Goal: Complete application form

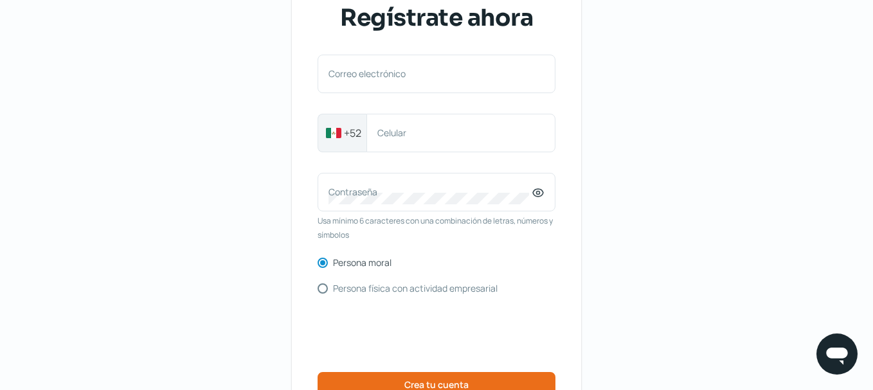
scroll to position [193, 0]
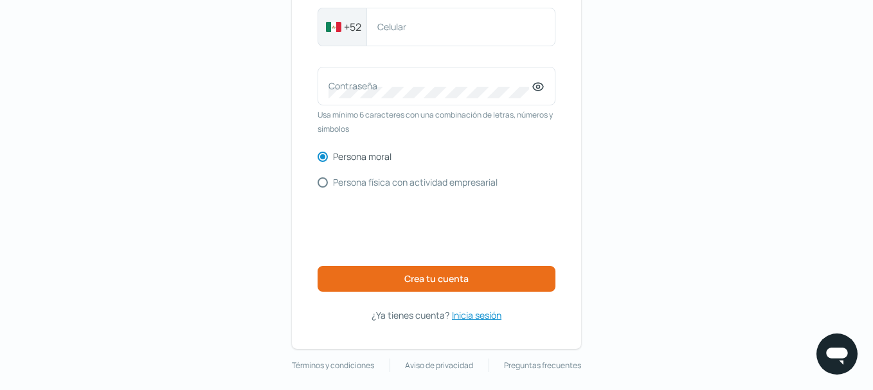
click at [479, 321] on span "Inicia sesión" at bounding box center [476, 315] width 49 height 16
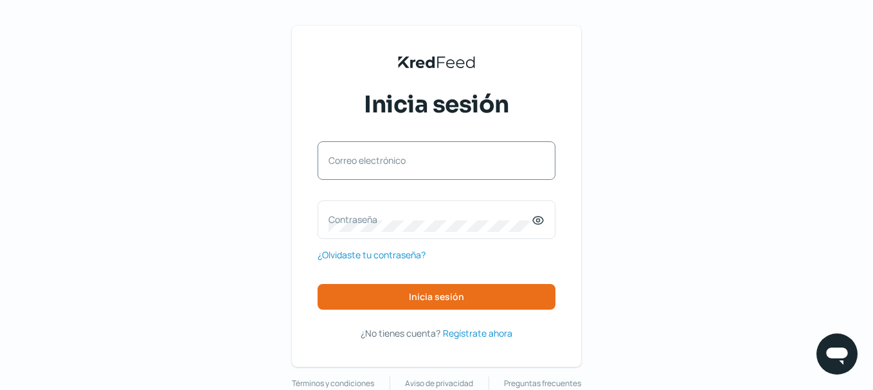
drag, startPoint x: 421, startPoint y: 149, endPoint x: 430, endPoint y: 150, distance: 9.1
click at [427, 150] on div "Correo electrónico" at bounding box center [437, 160] width 238 height 39
paste input "[EMAIL_ADDRESS][DOMAIN_NAME]"
type input "[EMAIL_ADDRESS][DOMAIN_NAME]"
click at [365, 233] on div "Contraseña" at bounding box center [437, 220] width 238 height 39
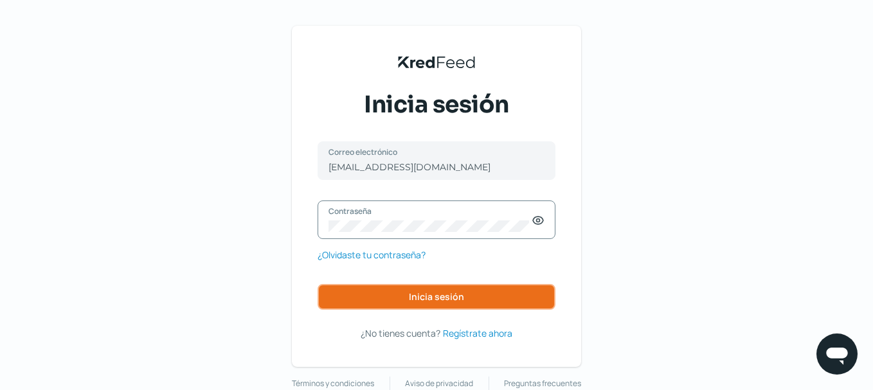
click at [399, 303] on button "Inicia sesión" at bounding box center [437, 297] width 238 height 26
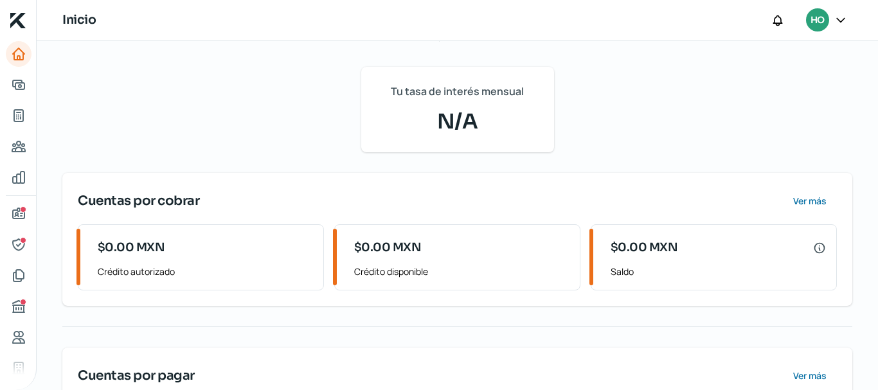
scroll to position [129, 0]
click at [22, 211] on div "Información general" at bounding box center [23, 209] width 6 height 6
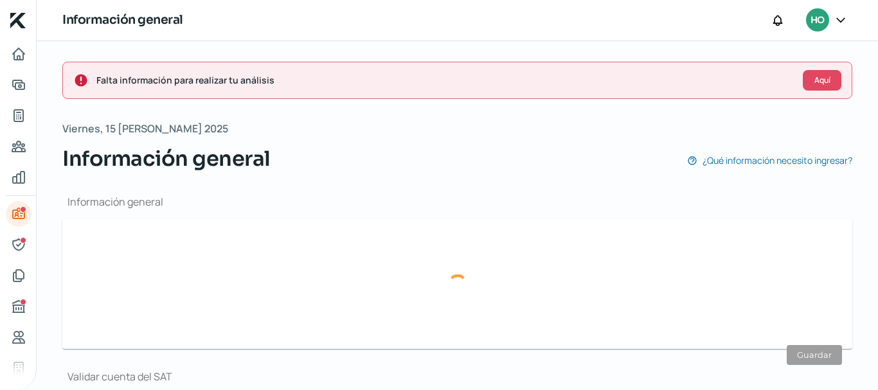
type input "[EMAIL_ADDRESS][DOMAIN_NAME]"
type input "Personas [PERSON_NAME] del régimen general"
type input "HOLSTONE SA DE CV"
type input "55 - 3044 - 2873"
type input "FERROCARRIL DE ACAMBARO"
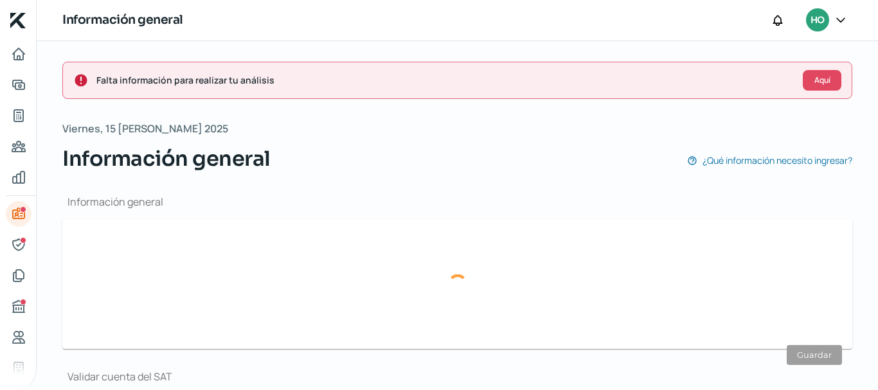
type input "24"
type input "53580"
type input "SAN [PERSON_NAME] TLATILCO"
type input "NAUCALPAN [PERSON_NAME]"
type input "[GEOGRAPHIC_DATA]"
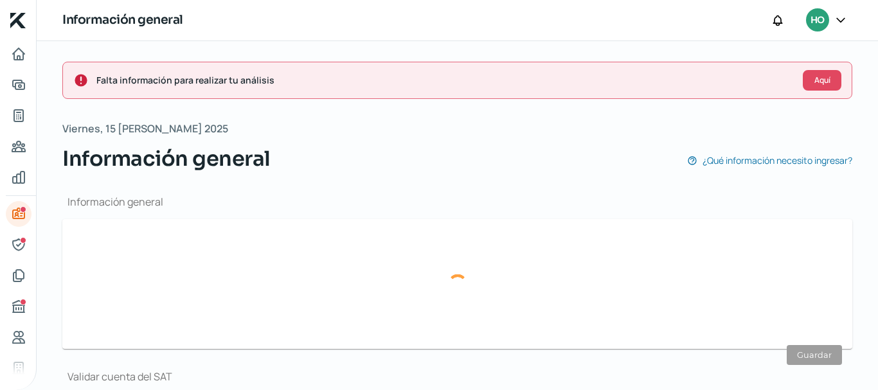
type input "[GEOGRAPHIC_DATA]"
type input "comprobante dom [DATE].pdf"
type input "0"
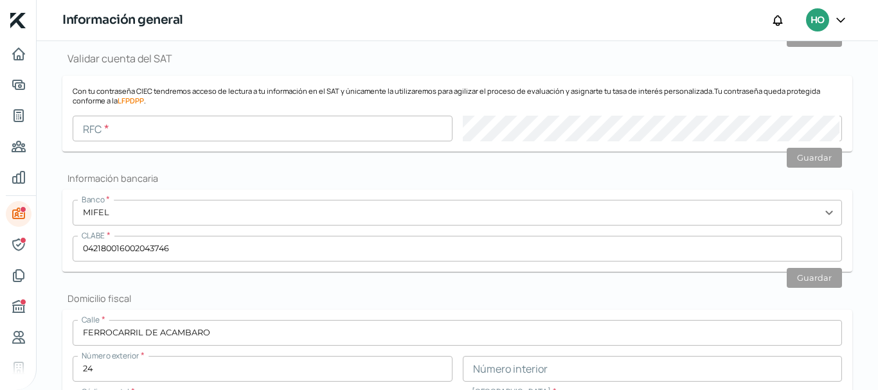
scroll to position [321, 0]
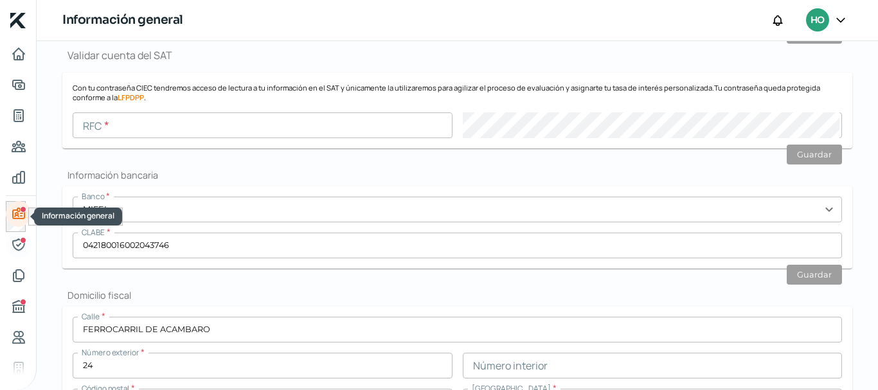
click at [17, 238] on icon "Representantes" at bounding box center [18, 244] width 15 height 15
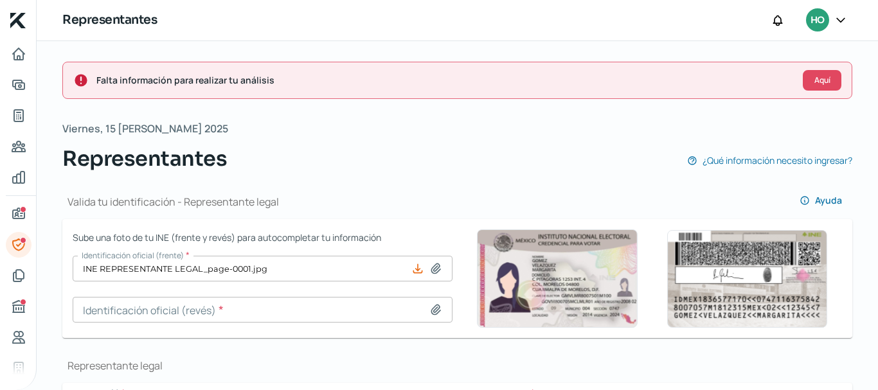
type input "INE ATRAS [PERSON_NAME].JPG"
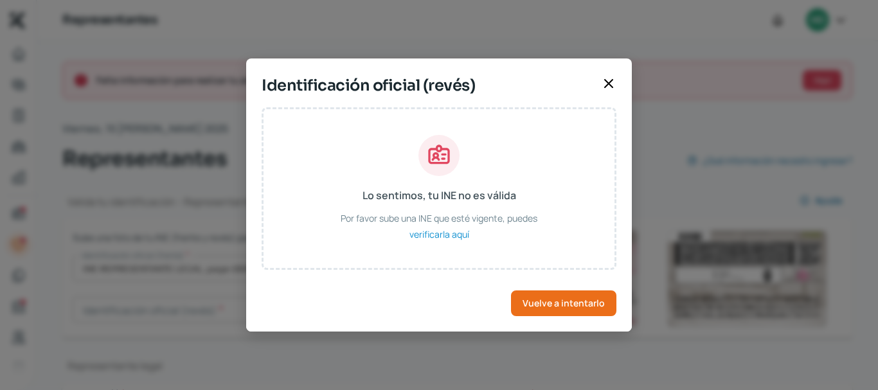
click at [611, 80] on icon at bounding box center [609, 84] width 8 height 8
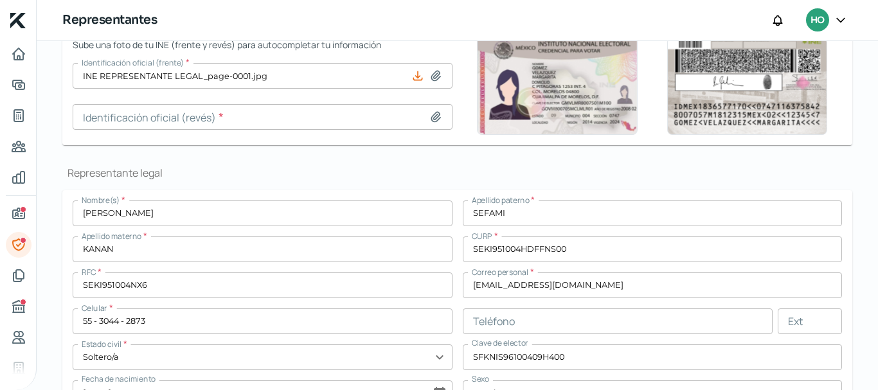
scroll to position [129, 0]
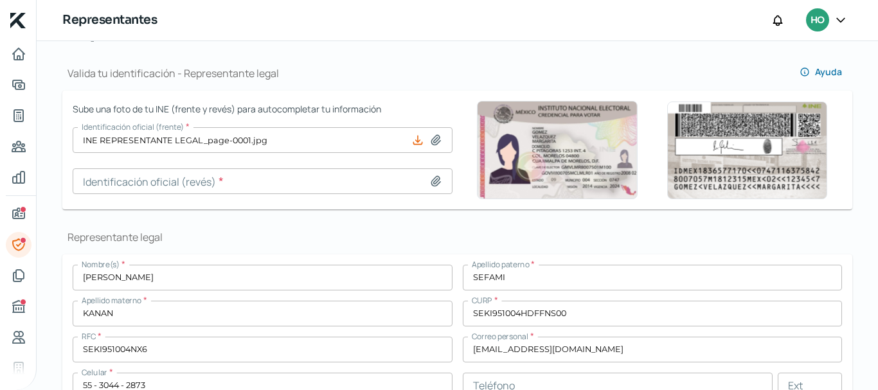
type input "Imagen1-removebg-preview (2).png"
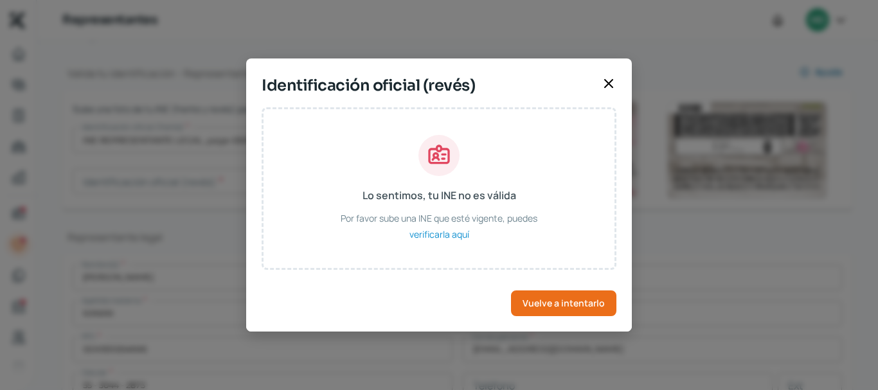
click at [609, 78] on icon at bounding box center [608, 83] width 15 height 15
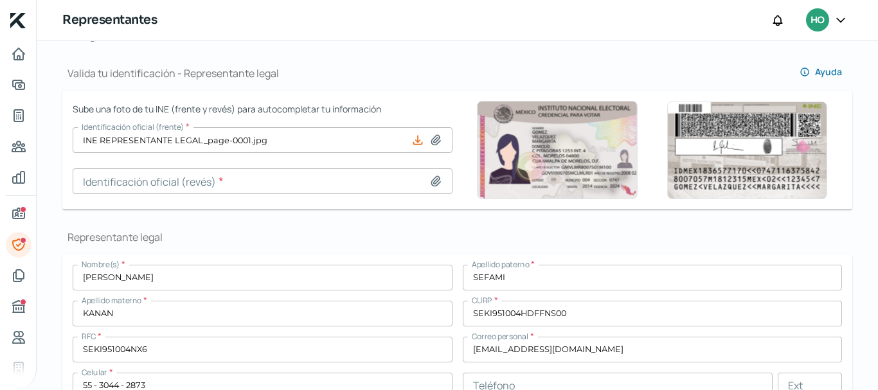
type input "INE_ISAC.png"
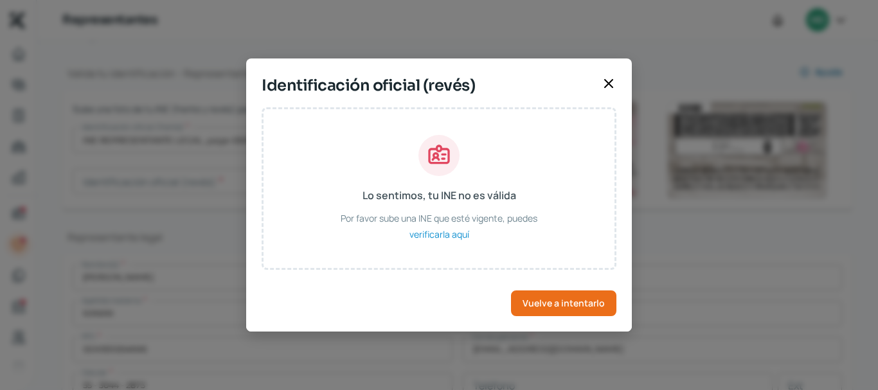
click at [610, 79] on icon at bounding box center [608, 83] width 15 height 15
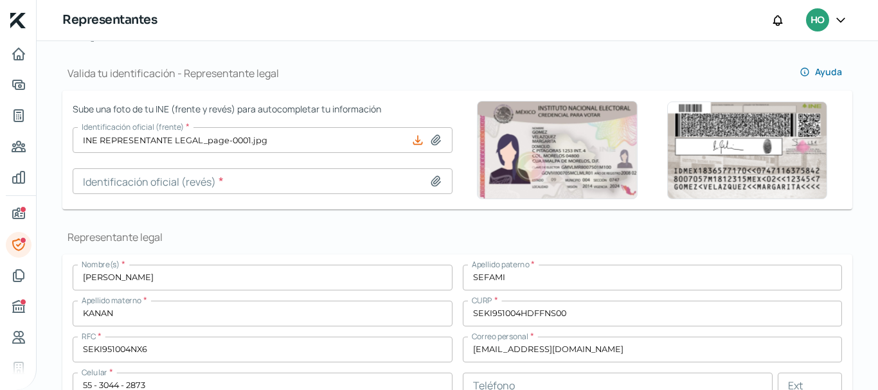
type input "Imagen1-removebg-preview (3).png"
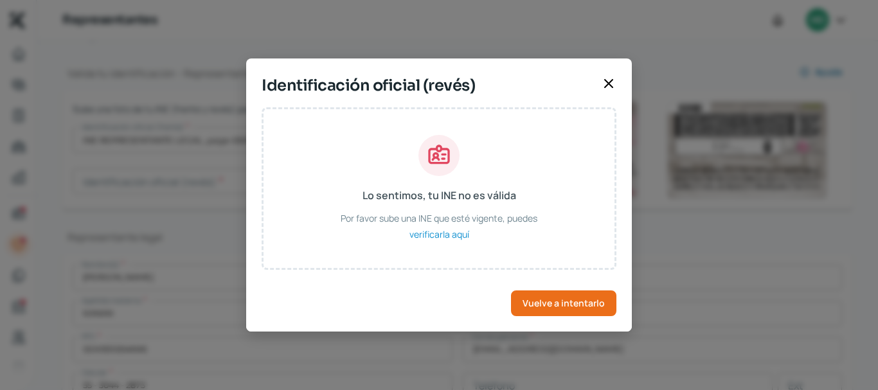
click at [612, 90] on icon at bounding box center [608, 83] width 15 height 15
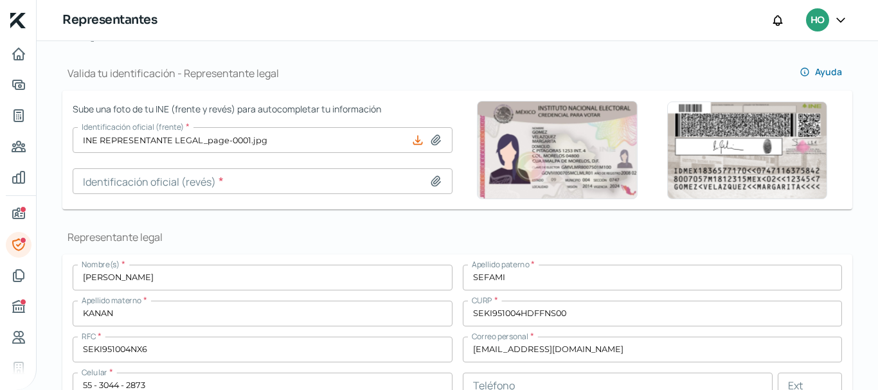
type input "INE [PERSON_NAME].jpg"
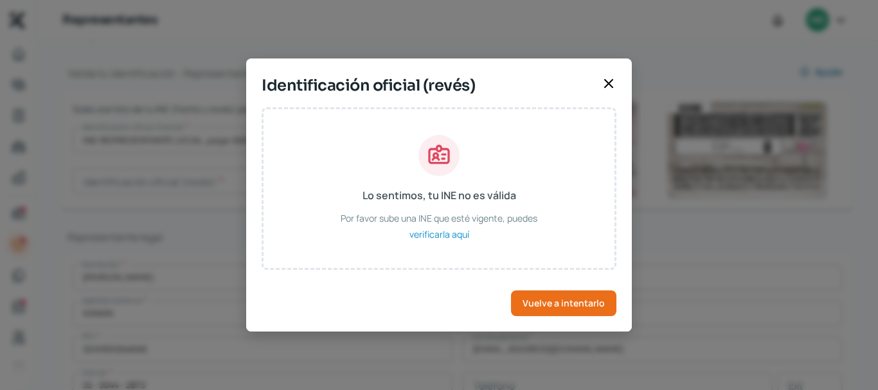
click at [604, 77] on icon at bounding box center [608, 83] width 15 height 15
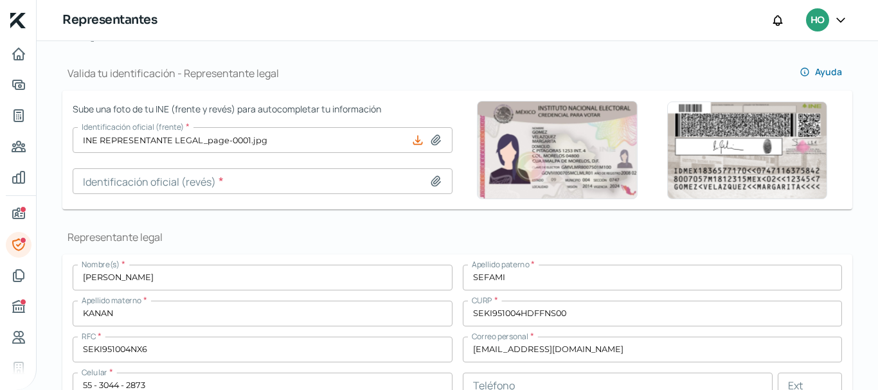
click at [840, 20] on icon at bounding box center [840, 19] width 13 height 13
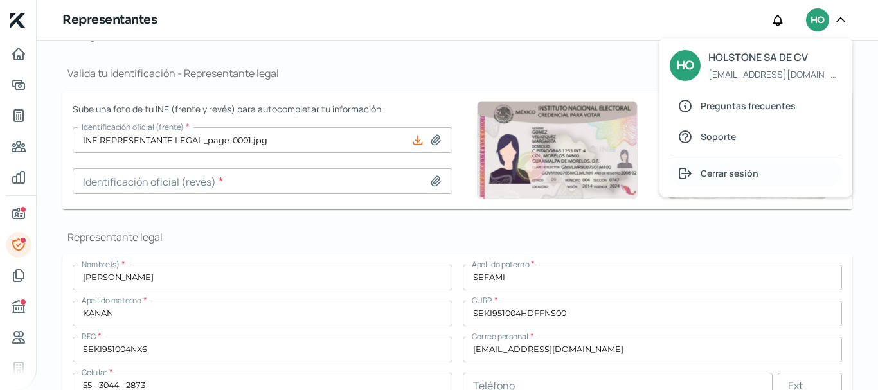
click at [720, 174] on span "Cerrar sesión" at bounding box center [730, 173] width 58 height 16
